Goal: Register for event/course

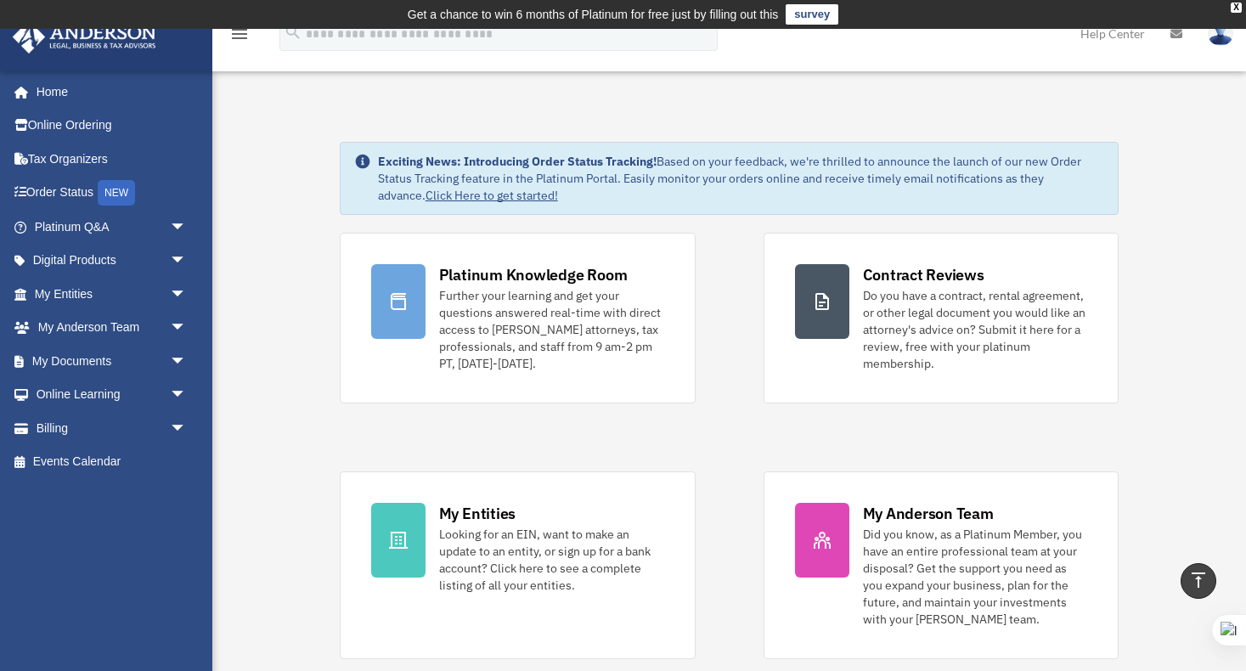
scroll to position [306, 0]
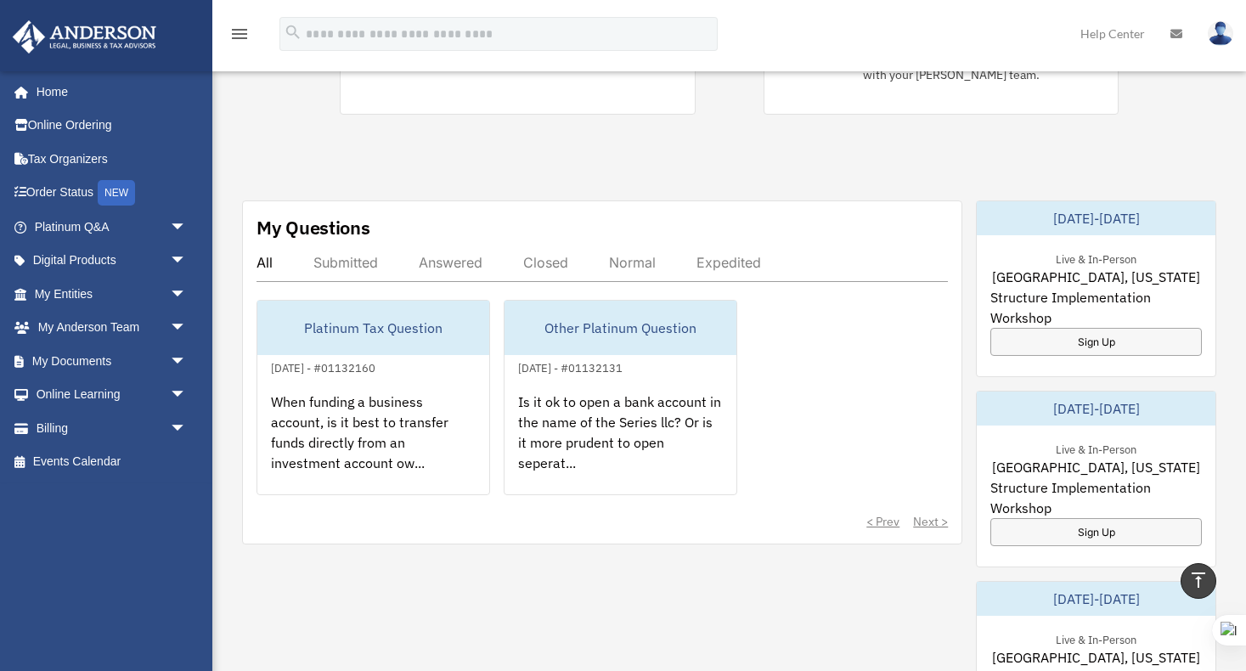
scroll to position [546, 0]
click at [454, 262] on div "Answered" at bounding box center [451, 260] width 64 height 17
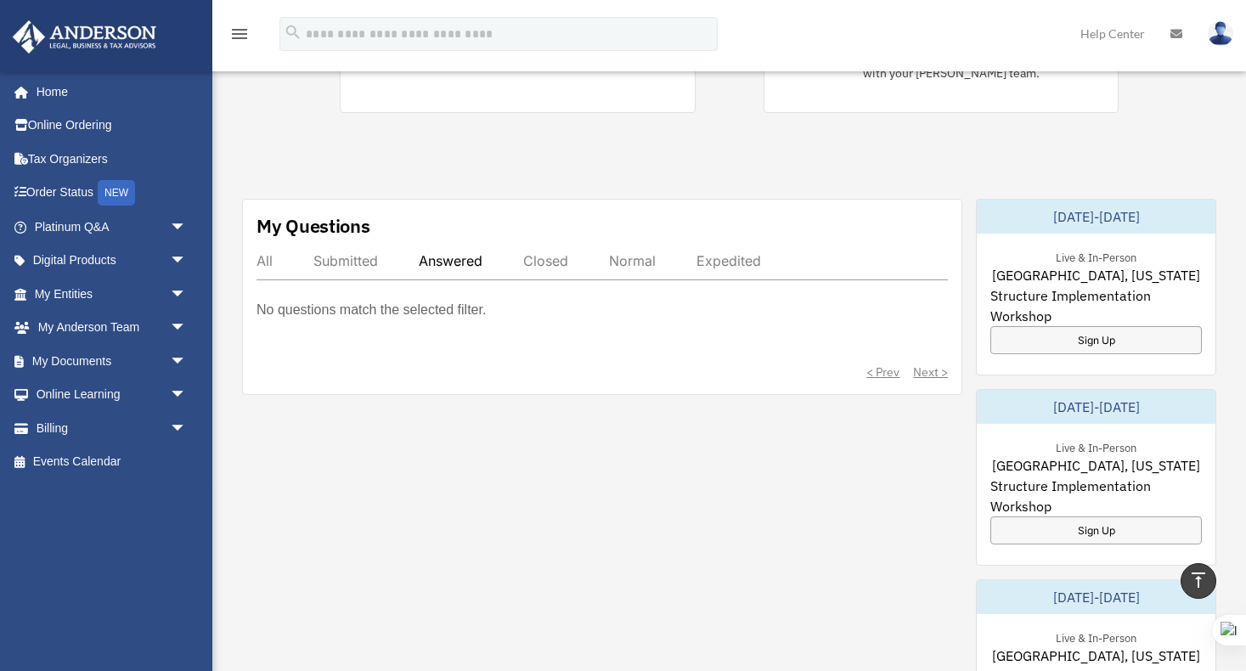
click at [357, 263] on div "Submitted" at bounding box center [345, 260] width 65 height 17
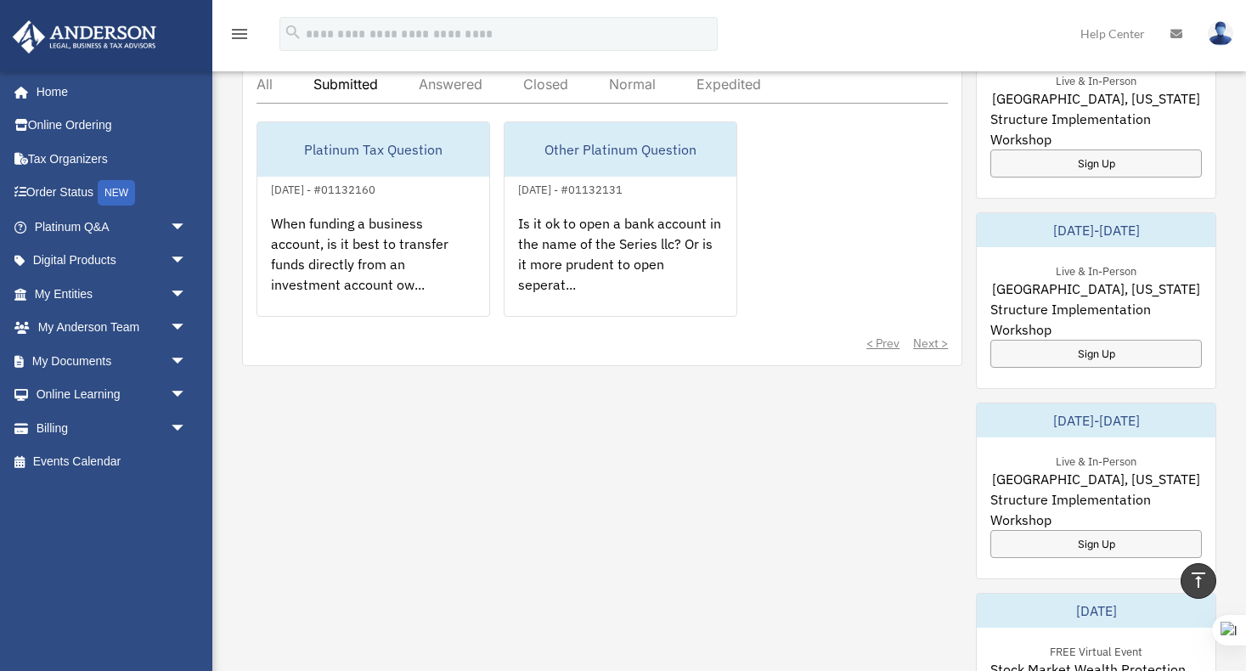
scroll to position [724, 0]
click at [1110, 354] on div "Sign Up" at bounding box center [1095, 352] width 211 height 28
